Goal: Information Seeking & Learning: Learn about a topic

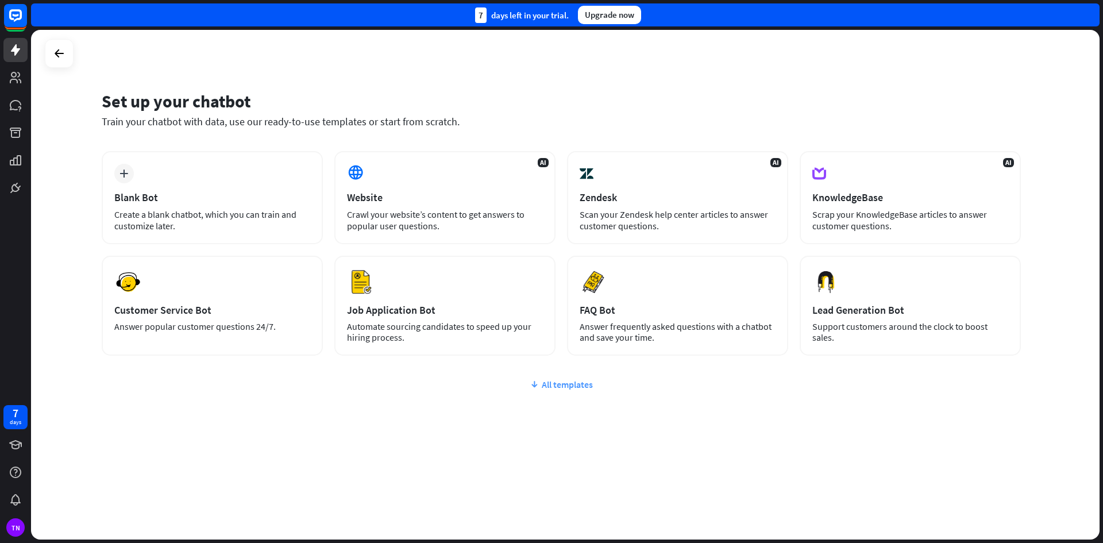
click at [570, 385] on div "All templates" at bounding box center [561, 384] width 919 height 11
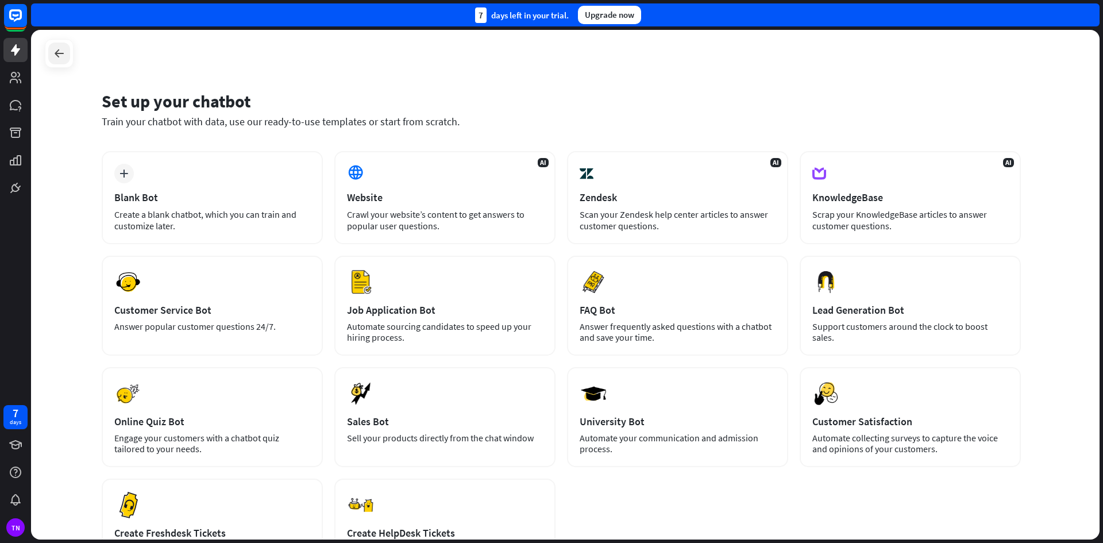
click at [56, 57] on icon at bounding box center [59, 54] width 14 height 14
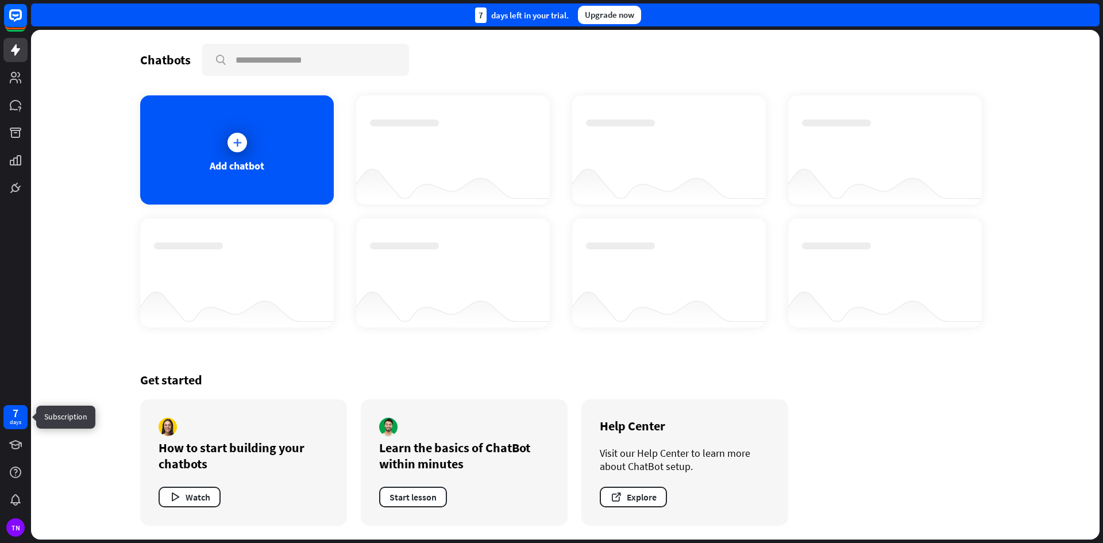
click at [10, 419] on div "days" at bounding box center [15, 422] width 11 height 8
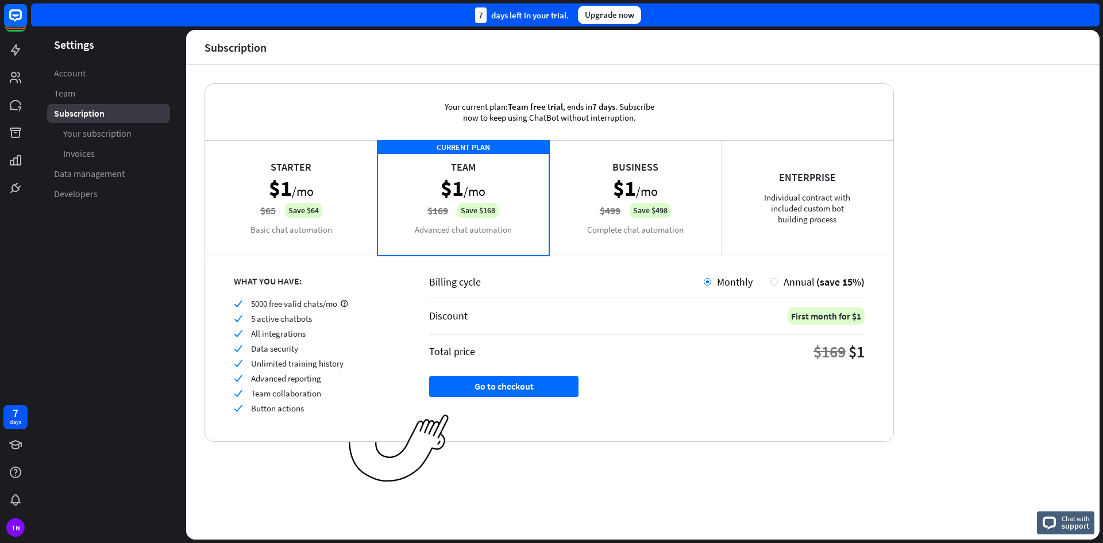
click at [626, 17] on div "Upgrade now" at bounding box center [609, 15] width 63 height 18
click at [840, 193] on div "Enterprise Individual contract with included custom bot building process" at bounding box center [807, 197] width 172 height 115
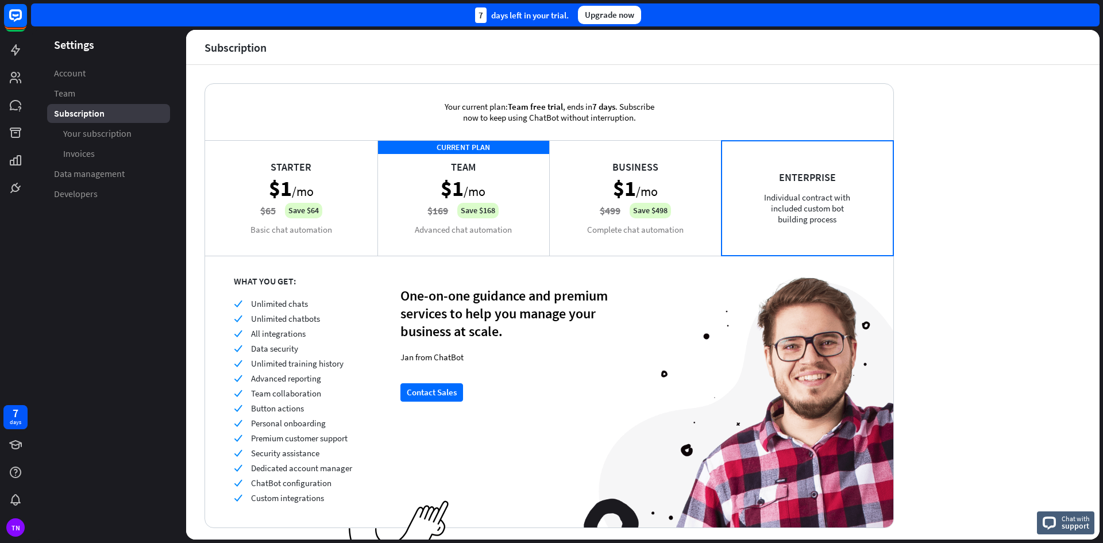
click at [708, 202] on div "Business $1 /mo $499 Save $498 Complete chat automation" at bounding box center [635, 197] width 172 height 115
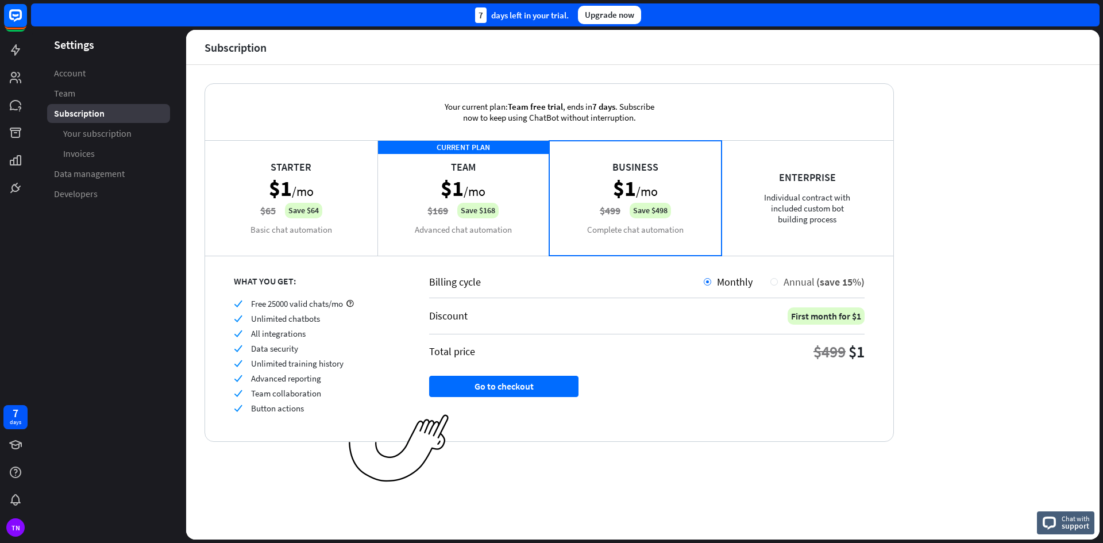
click at [774, 285] on div "Annual (save 15%)" at bounding box center [817, 281] width 94 height 13
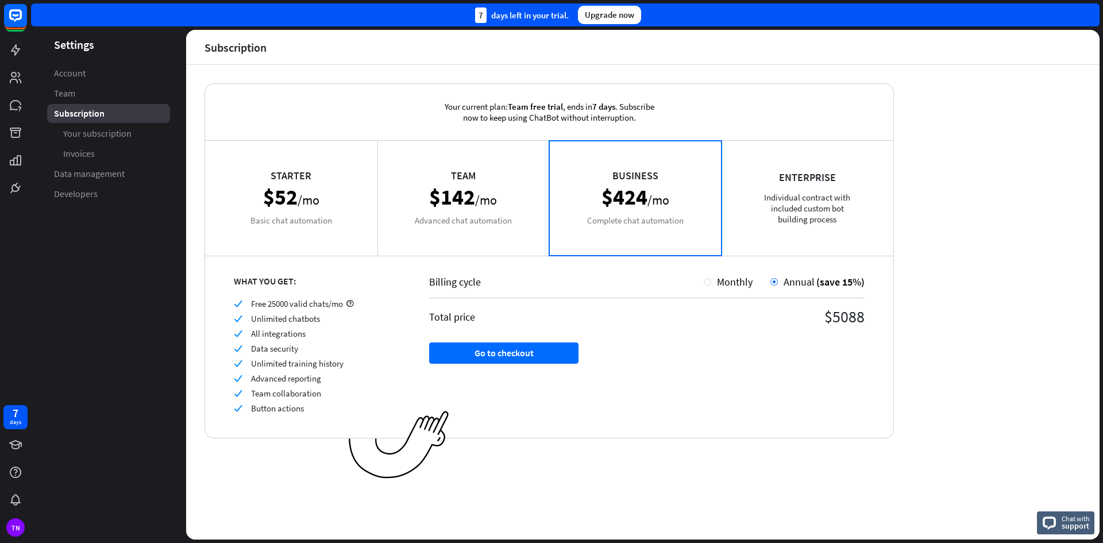
click at [504, 197] on div "Team $142 /mo Advanced chat automation" at bounding box center [463, 197] width 172 height 115
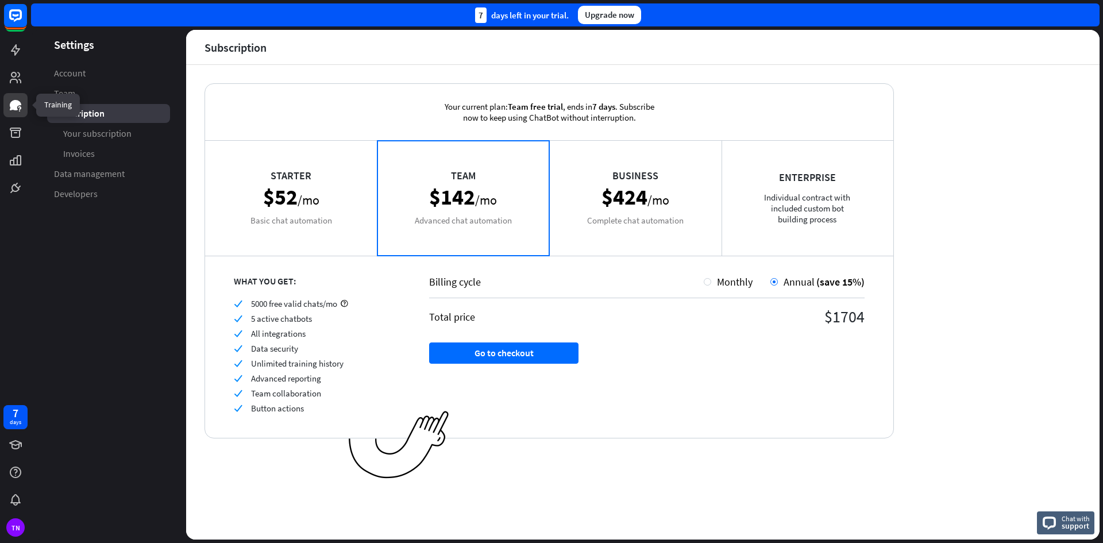
click at [11, 112] on link at bounding box center [15, 105] width 24 height 24
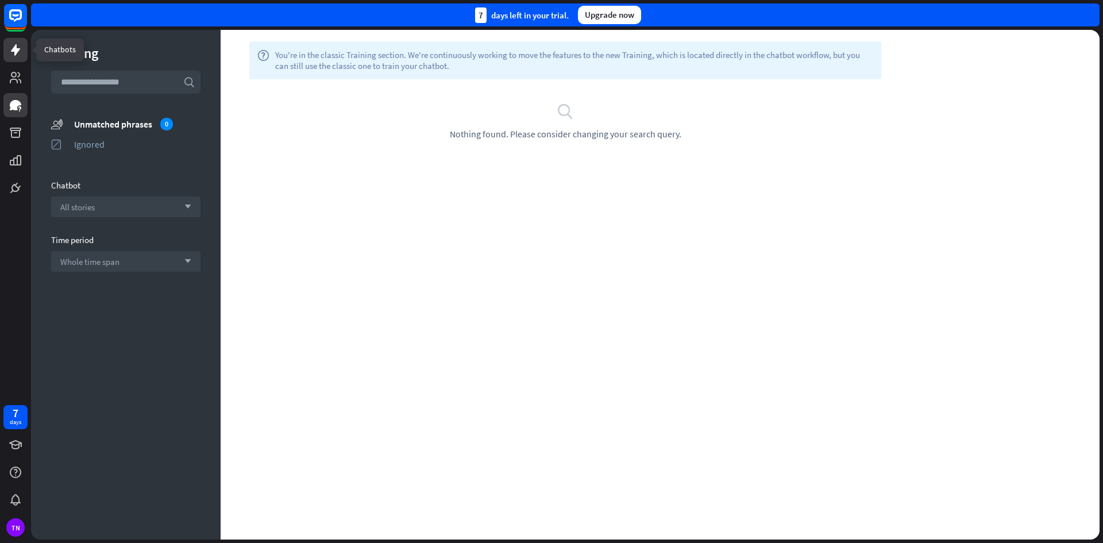
click at [13, 50] on icon at bounding box center [15, 49] width 9 height 11
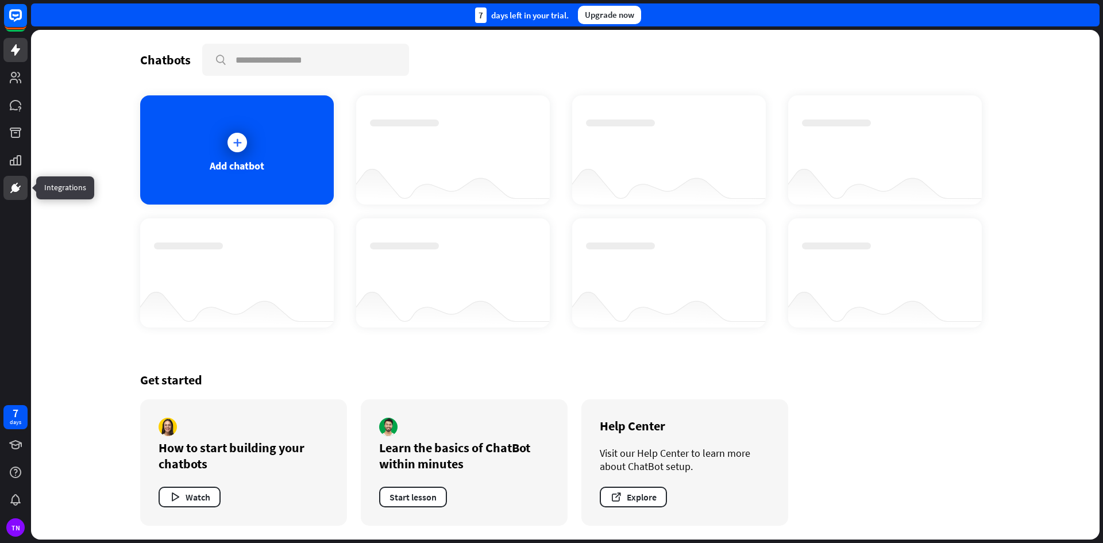
click at [11, 188] on icon at bounding box center [16, 188] width 14 height 14
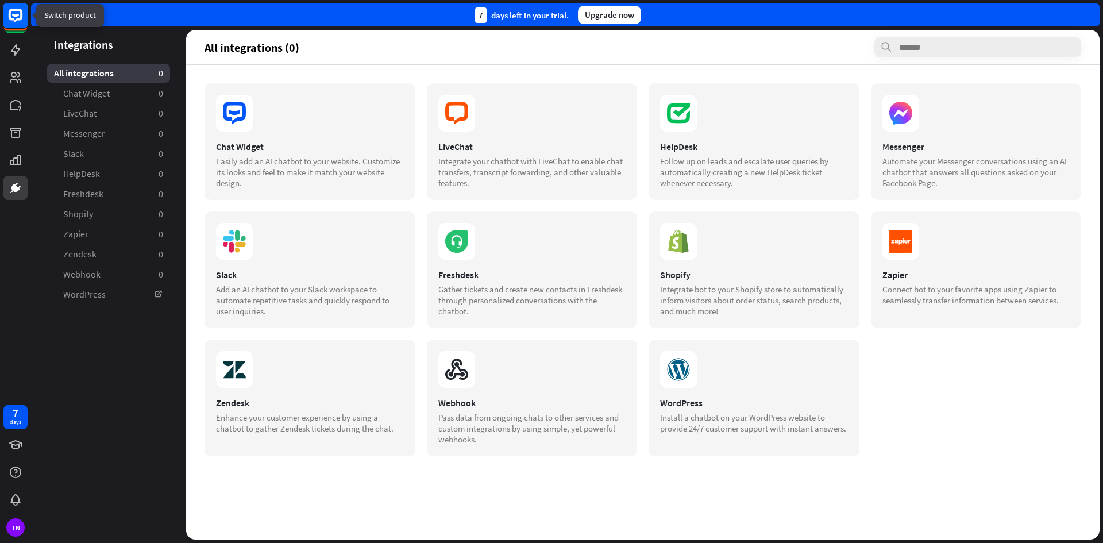
click at [21, 21] on rect at bounding box center [15, 15] width 25 height 25
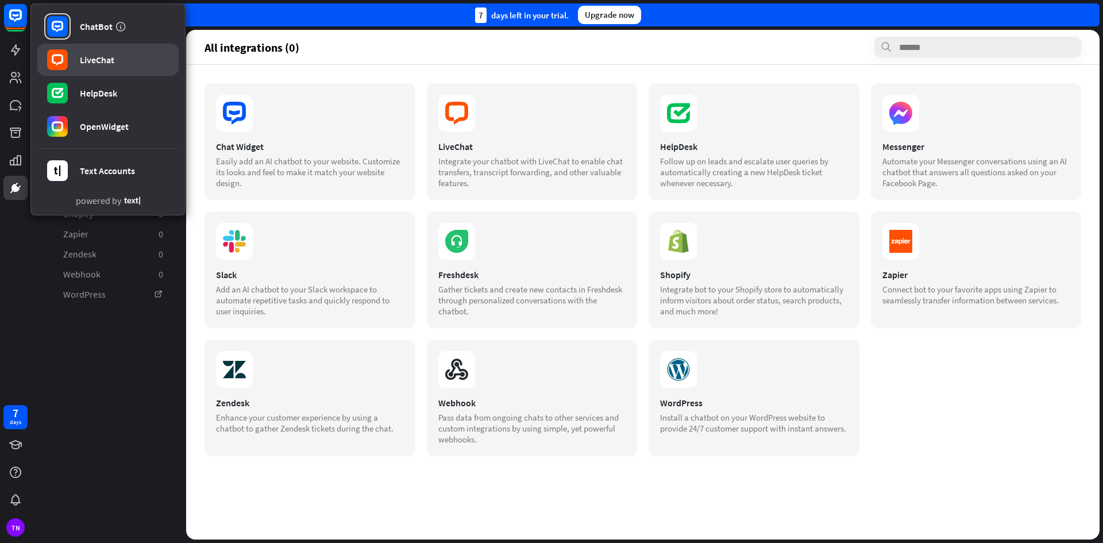
click at [129, 60] on link "LiveChat" at bounding box center [107, 60] width 141 height 32
